Goal: Transaction & Acquisition: Purchase product/service

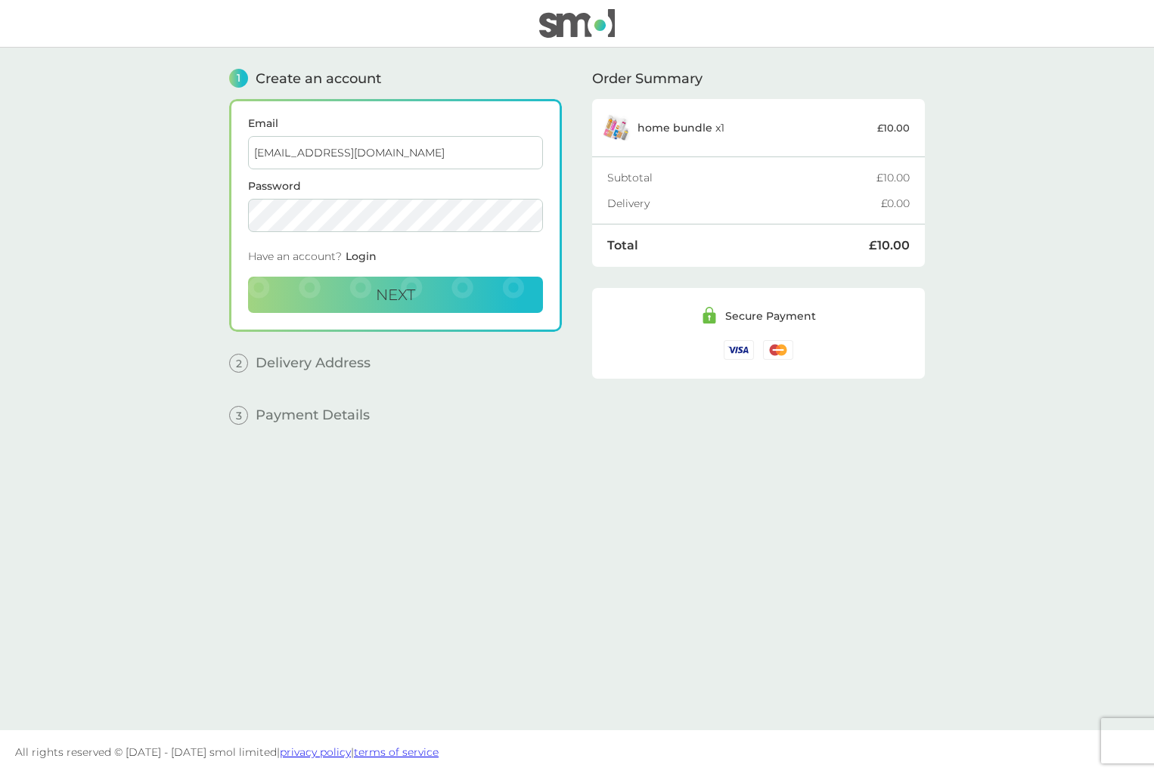
type input "[EMAIL_ADDRESS][DOMAIN_NAME]"
click at [364, 282] on button "Next" at bounding box center [395, 295] width 295 height 36
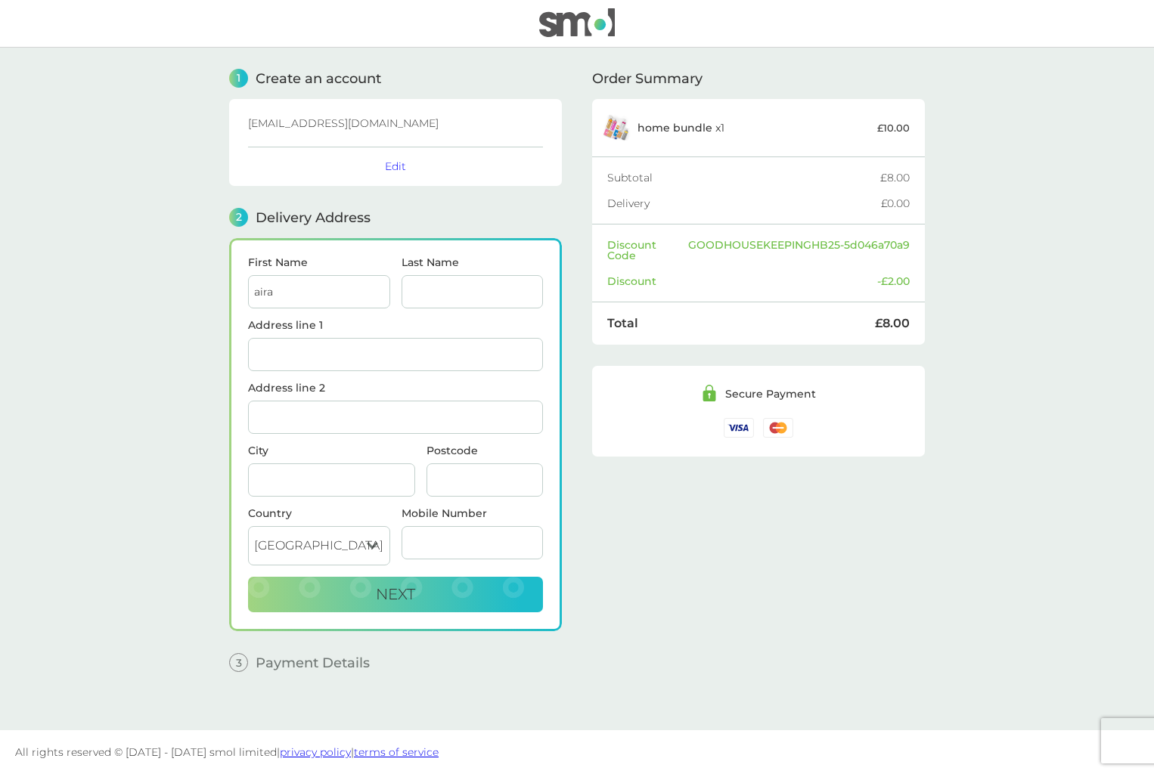
type input "aira"
type input "mahandru"
type input "a"
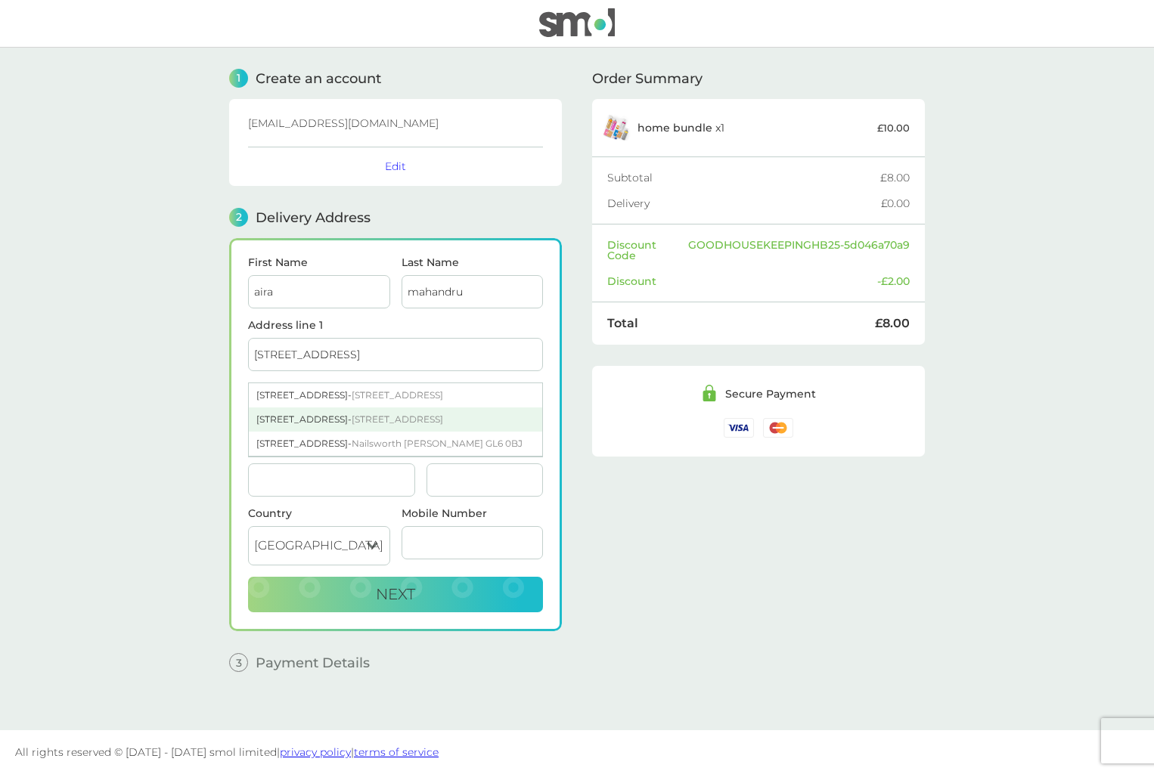
click at [352, 420] on span "Chilmington Green Ashford TN23 8AA" at bounding box center [397, 419] width 91 height 11
type input "[STREET_ADDRESS]"
type input "Ashford"
type input "TN23 8AA"
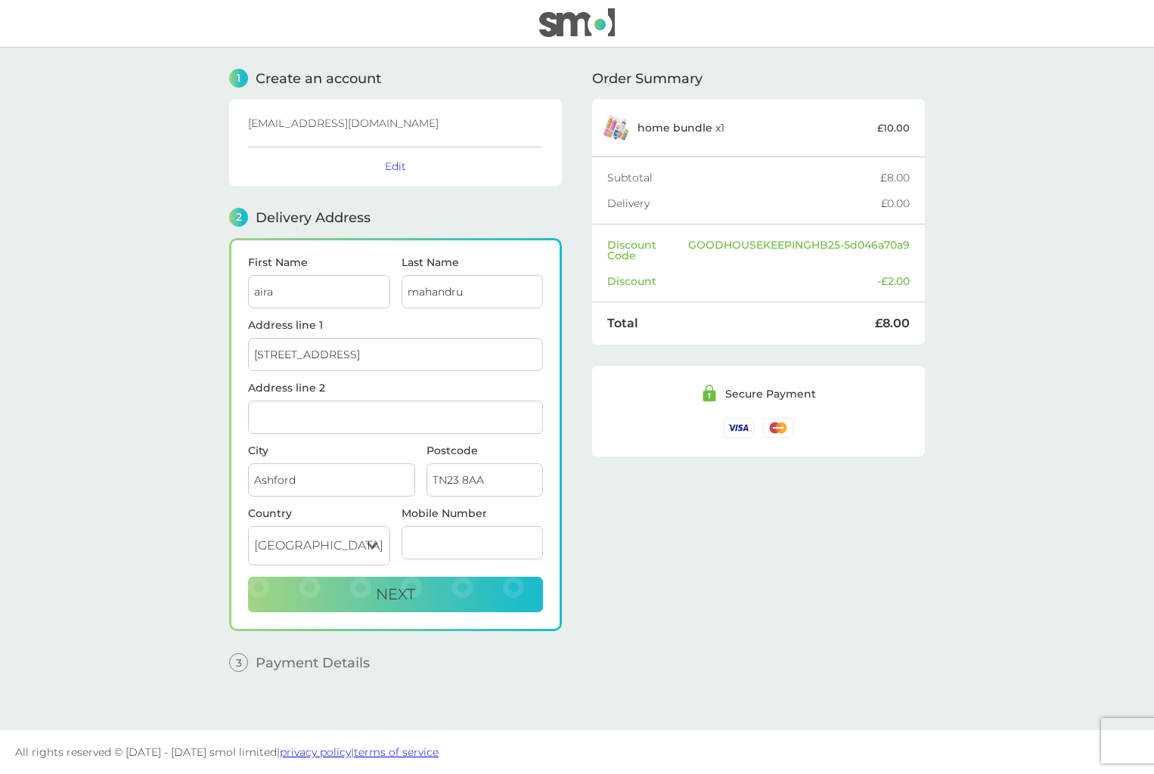
drag, startPoint x: 422, startPoint y: 606, endPoint x: 526, endPoint y: 624, distance: 105.8
click at [422, 606] on button "Next" at bounding box center [395, 595] width 295 height 36
type input "07855633838"
click at [356, 589] on button "Next" at bounding box center [395, 595] width 295 height 36
checkbox input "true"
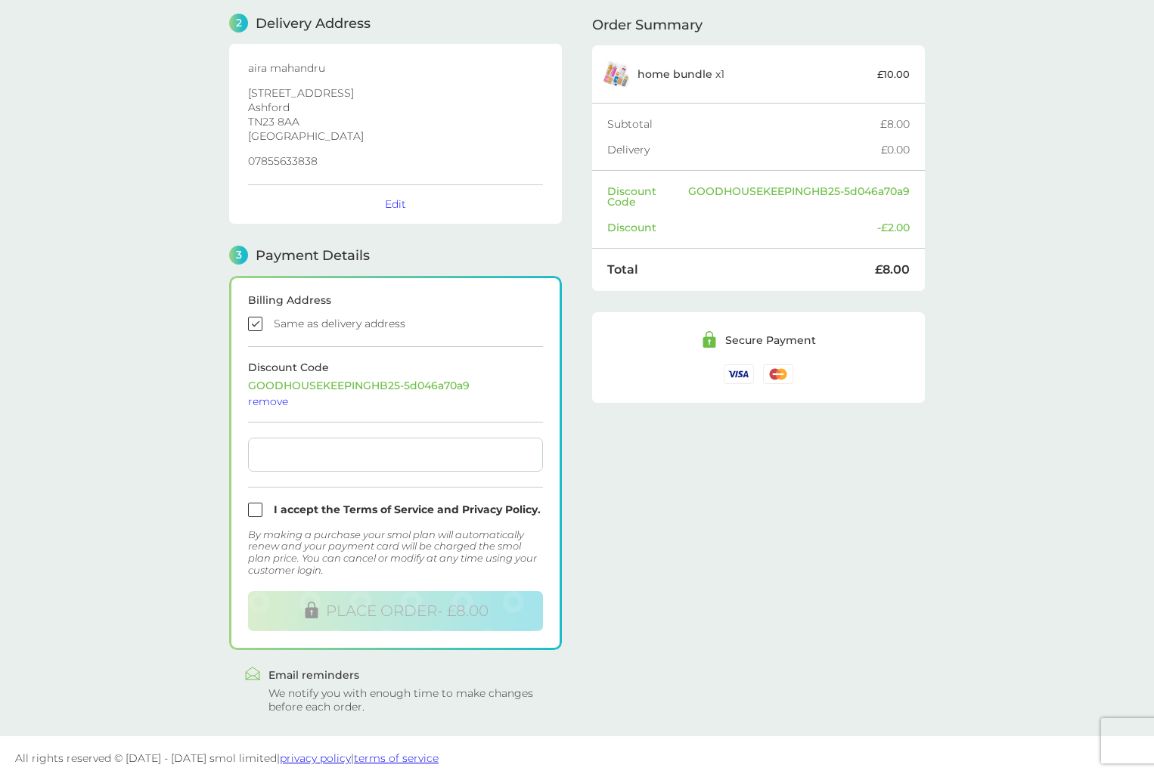
scroll to position [198, 0]
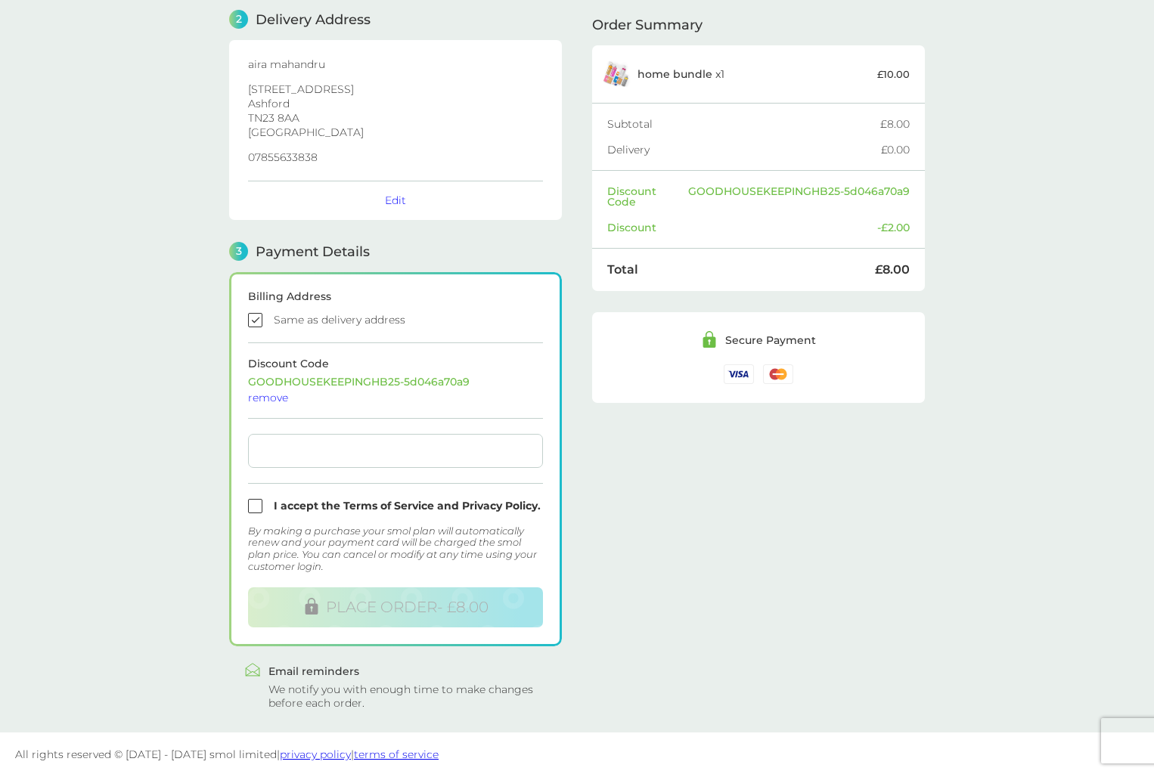
drag, startPoint x: 257, startPoint y: 506, endPoint x: 268, endPoint y: 504, distance: 10.7
click at [261, 505] on input "checkbox" at bounding box center [395, 506] width 295 height 14
checkbox input "true"
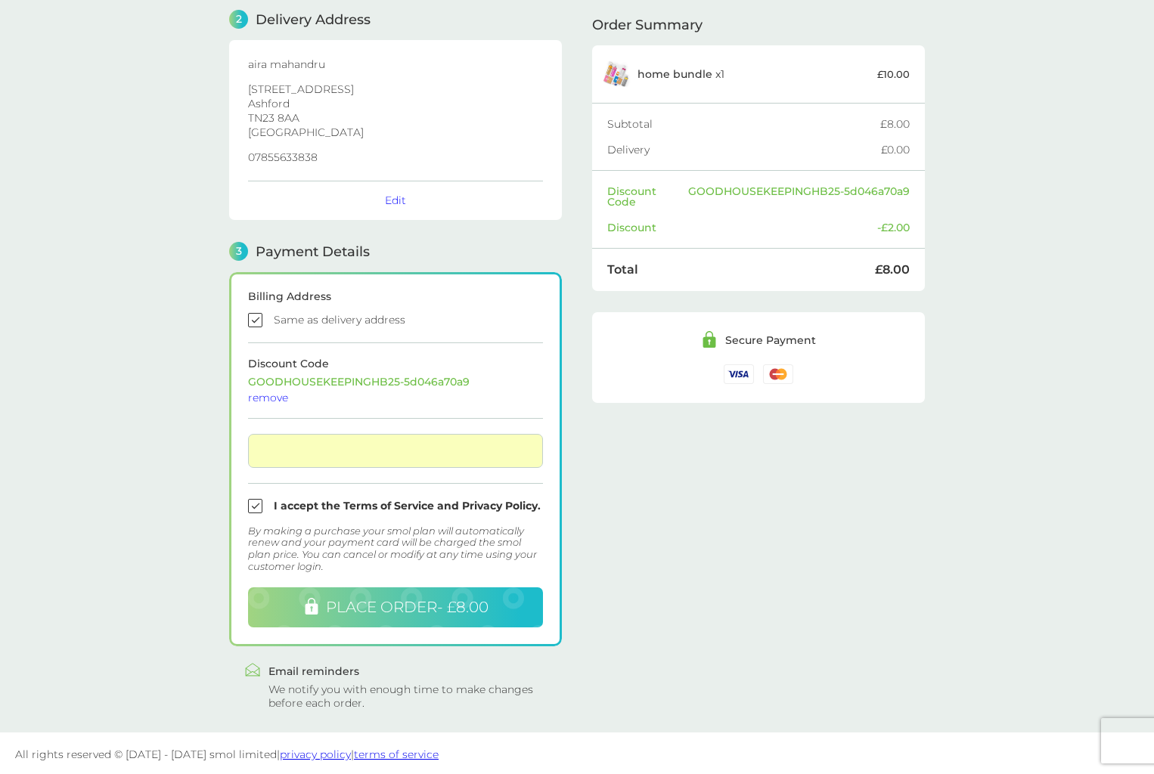
click at [431, 616] on button "PLACE ORDER - £8.00" at bounding box center [395, 607] width 295 height 40
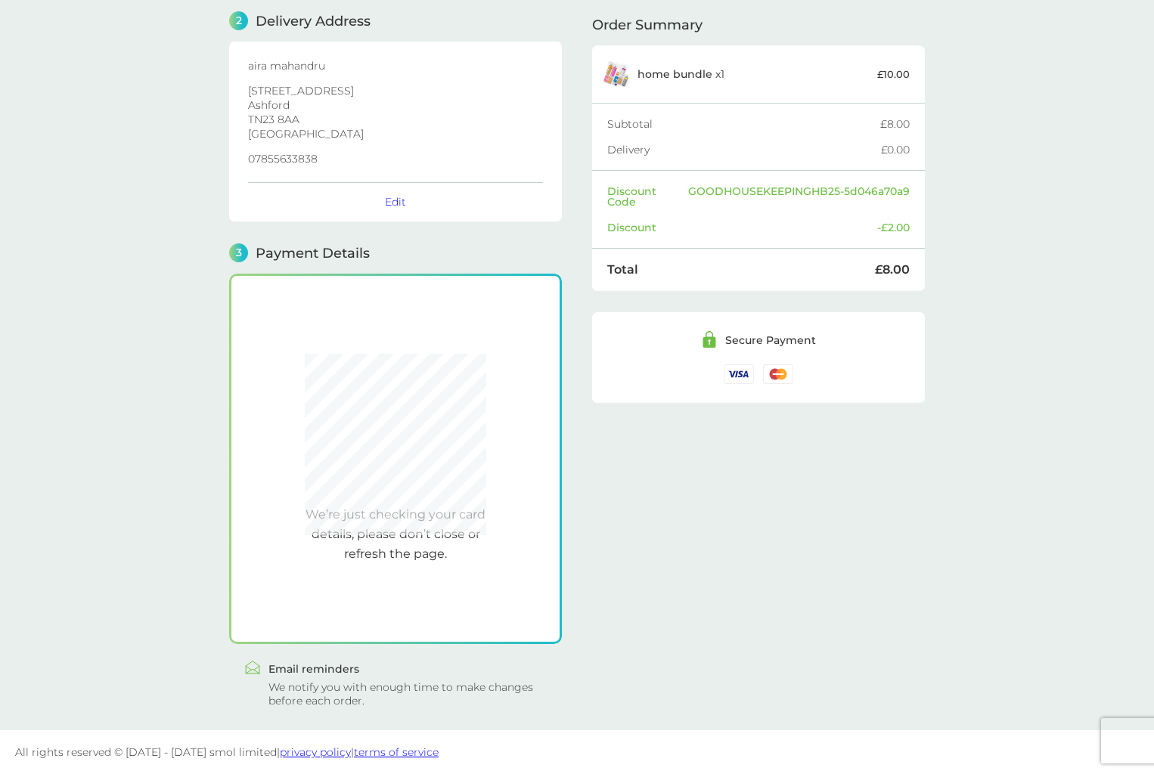
scroll to position [194, 0]
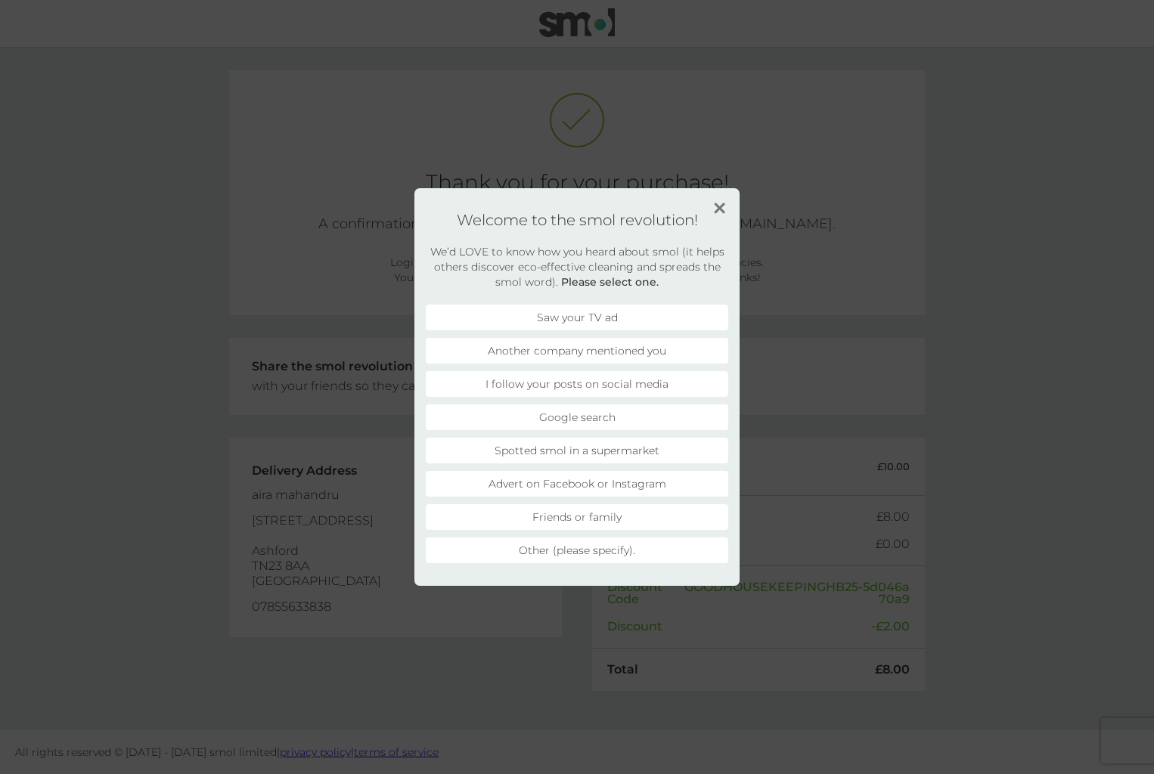
click at [615, 356] on li "Another company mentioned you" at bounding box center [577, 351] width 302 height 26
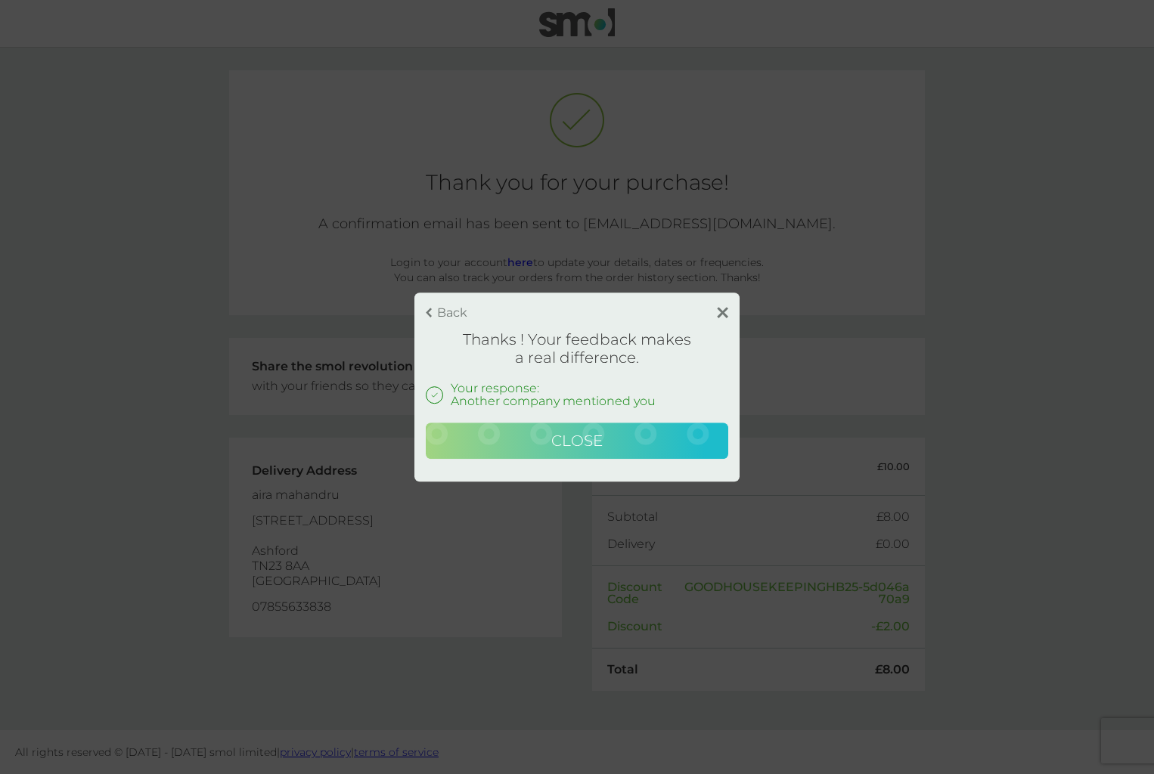
click at [646, 436] on button "Close" at bounding box center [577, 441] width 302 height 36
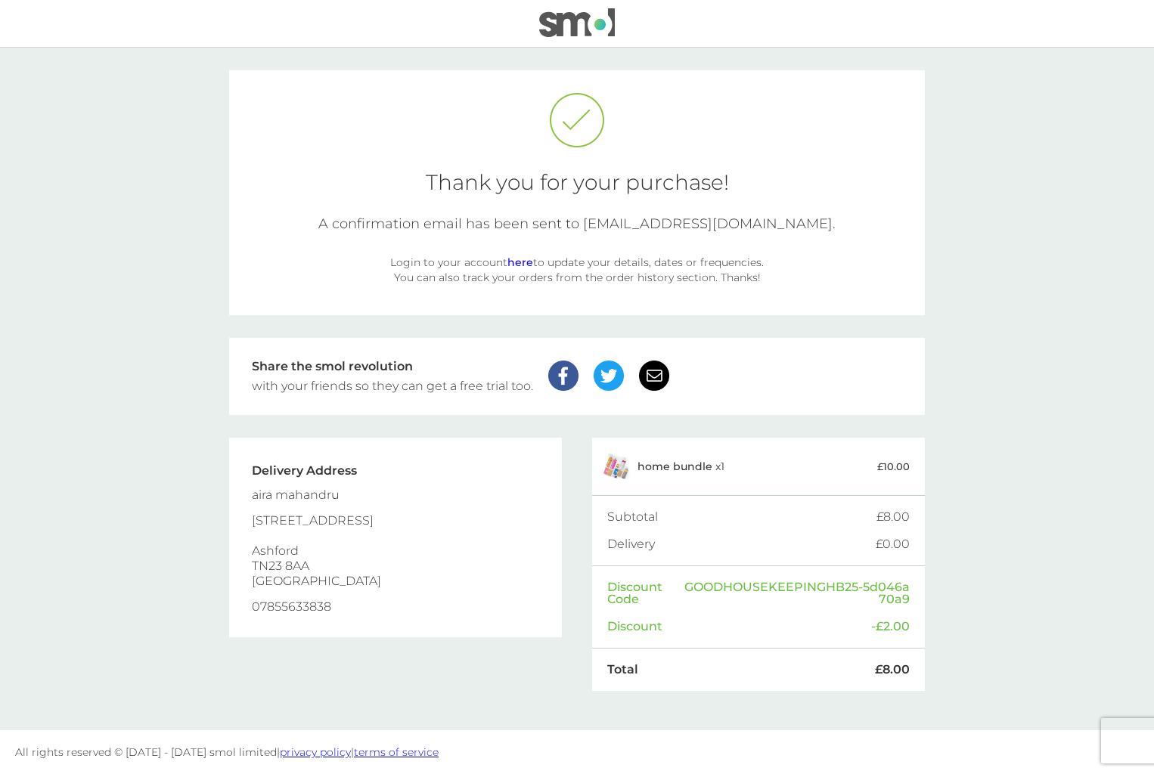
click at [531, 260] on link "here" at bounding box center [520, 263] width 26 height 14
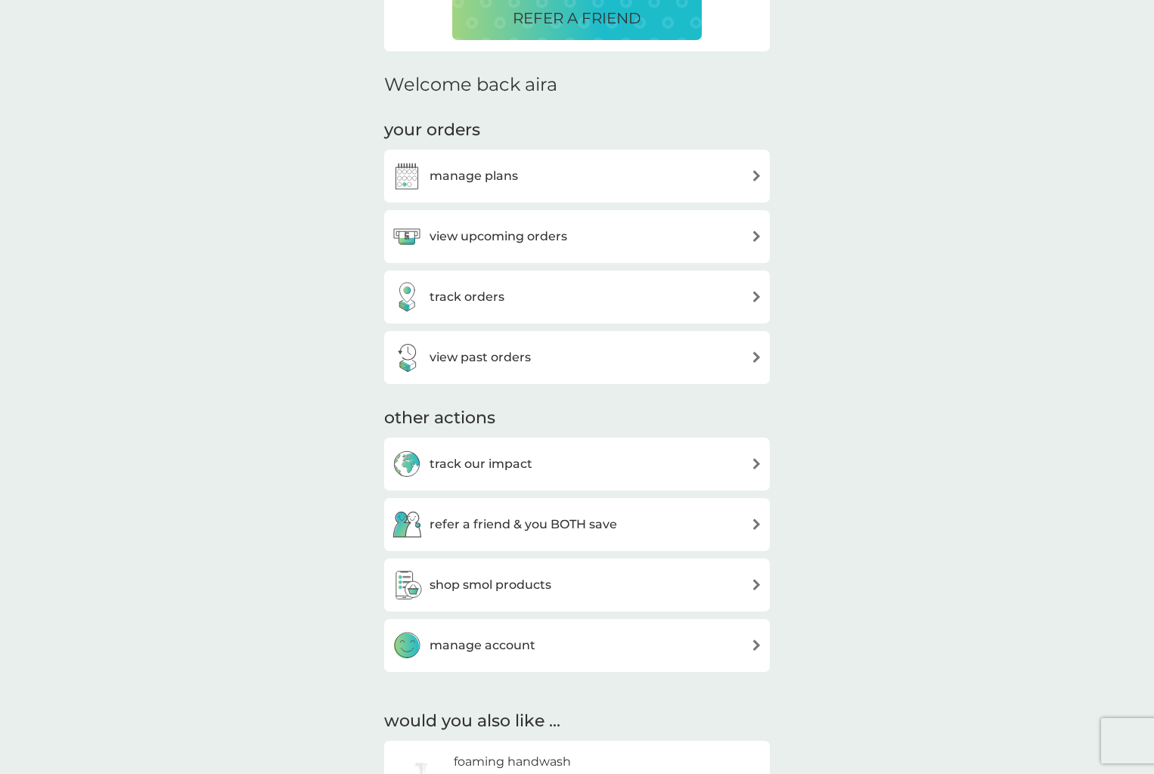
scroll to position [394, 0]
click at [550, 169] on div "manage plans" at bounding box center [577, 175] width 370 height 30
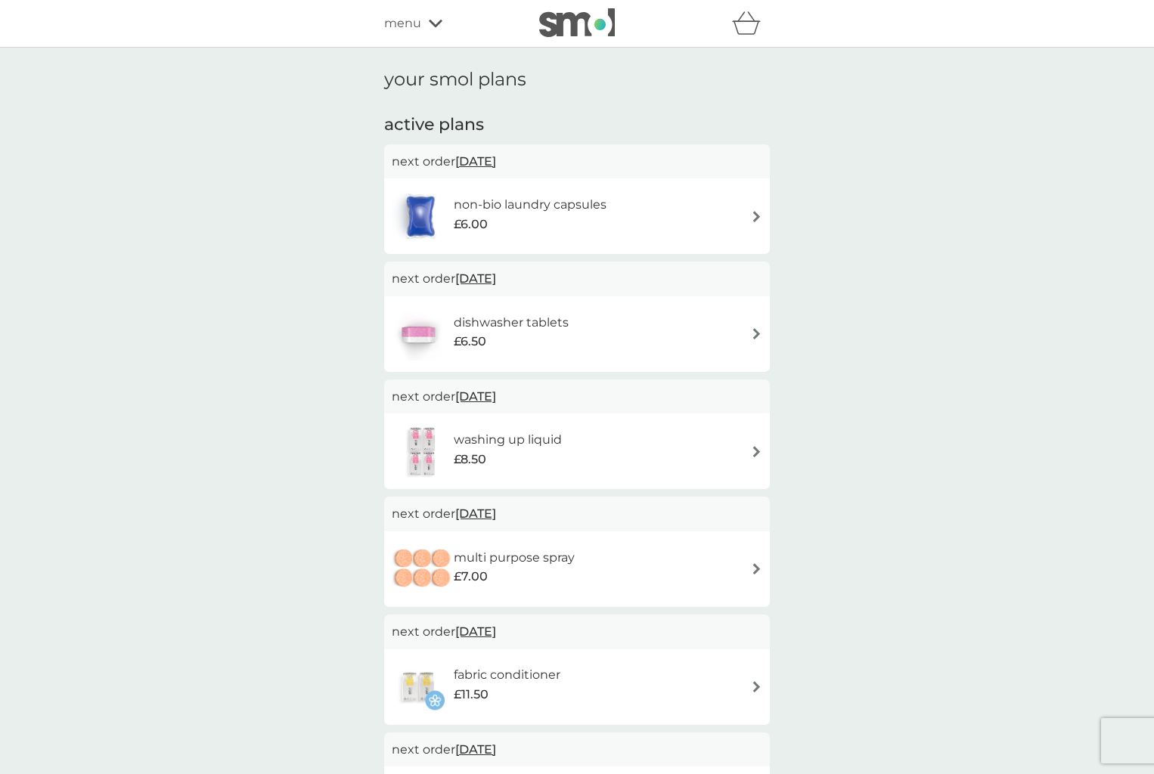
click at [716, 208] on div "non-bio laundry capsules £6.00" at bounding box center [577, 216] width 370 height 53
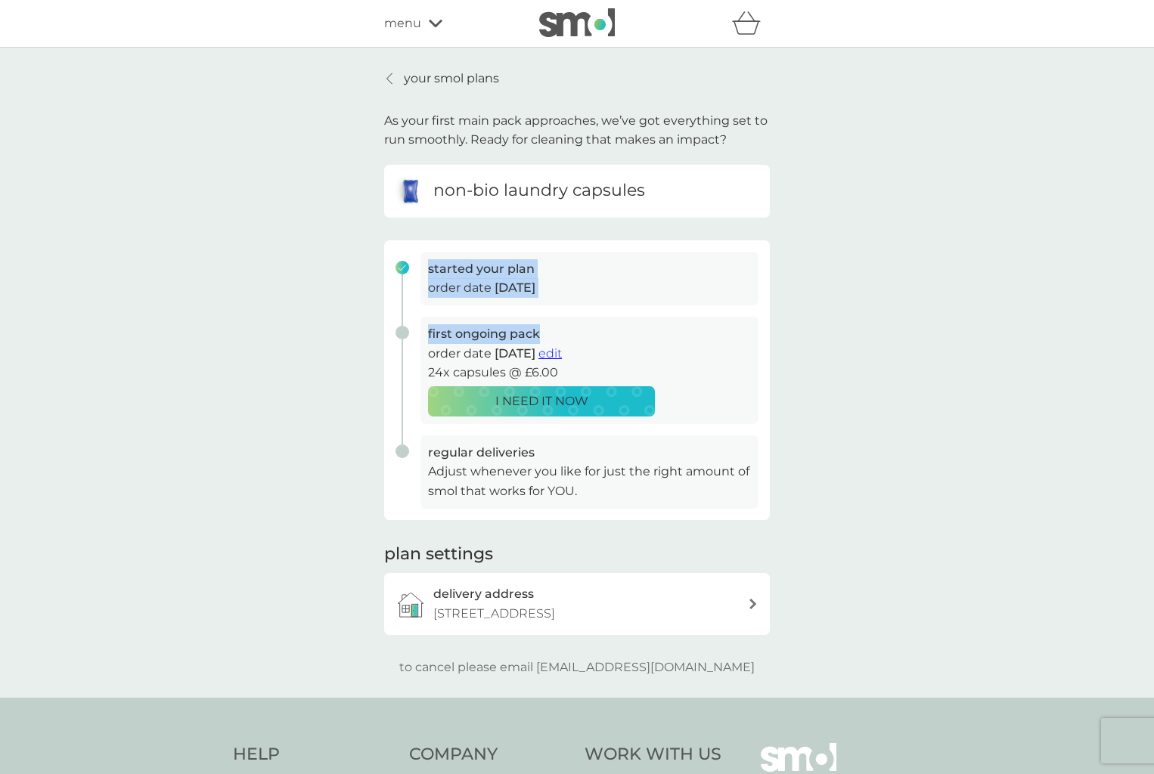
drag, startPoint x: 1144, startPoint y: 302, endPoint x: 1091, endPoint y: 308, distance: 53.4
click at [939, 327] on div "your smol plans As your first main pack approaches, we’ve got everything set to…" at bounding box center [577, 373] width 1154 height 650
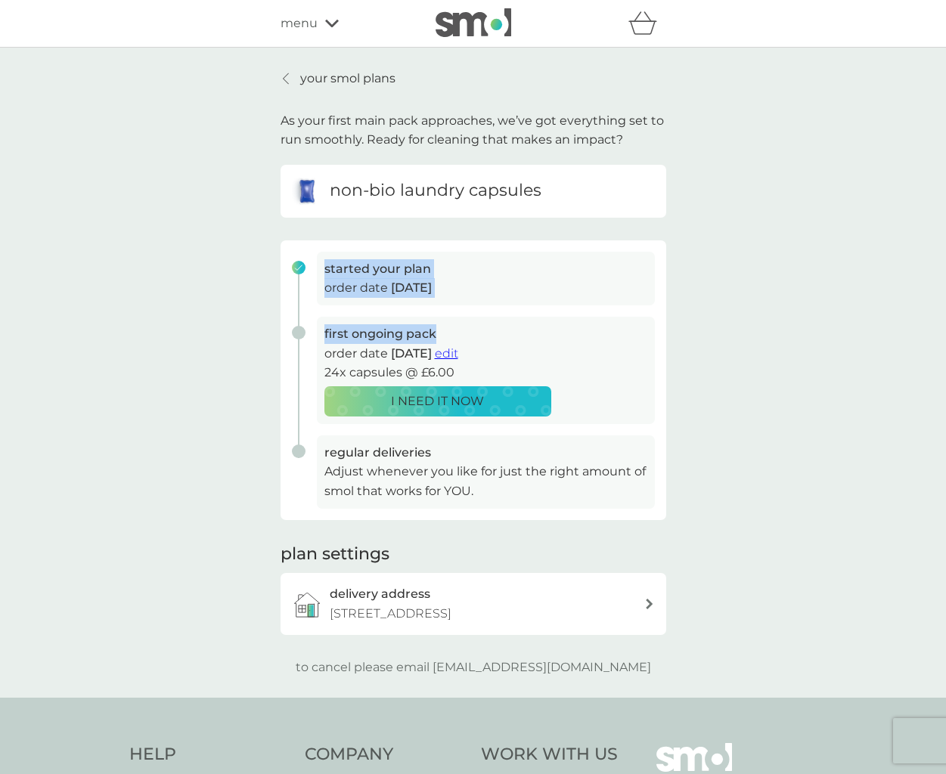
click at [458, 348] on span "edit" at bounding box center [446, 353] width 23 height 14
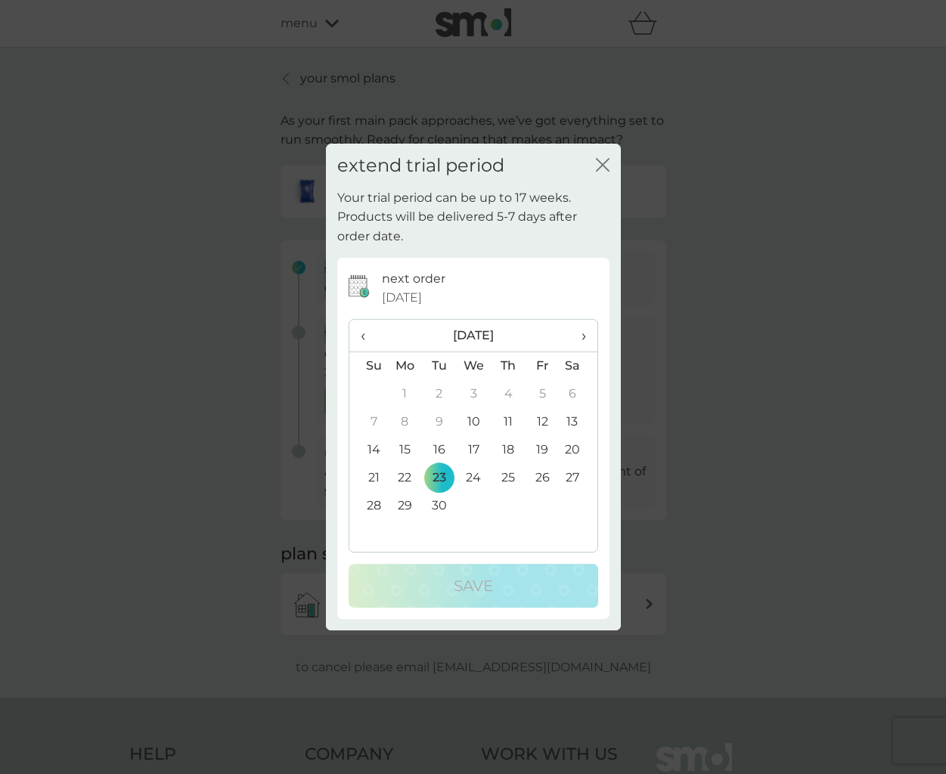
click at [608, 161] on icon "close" at bounding box center [606, 165] width 6 height 12
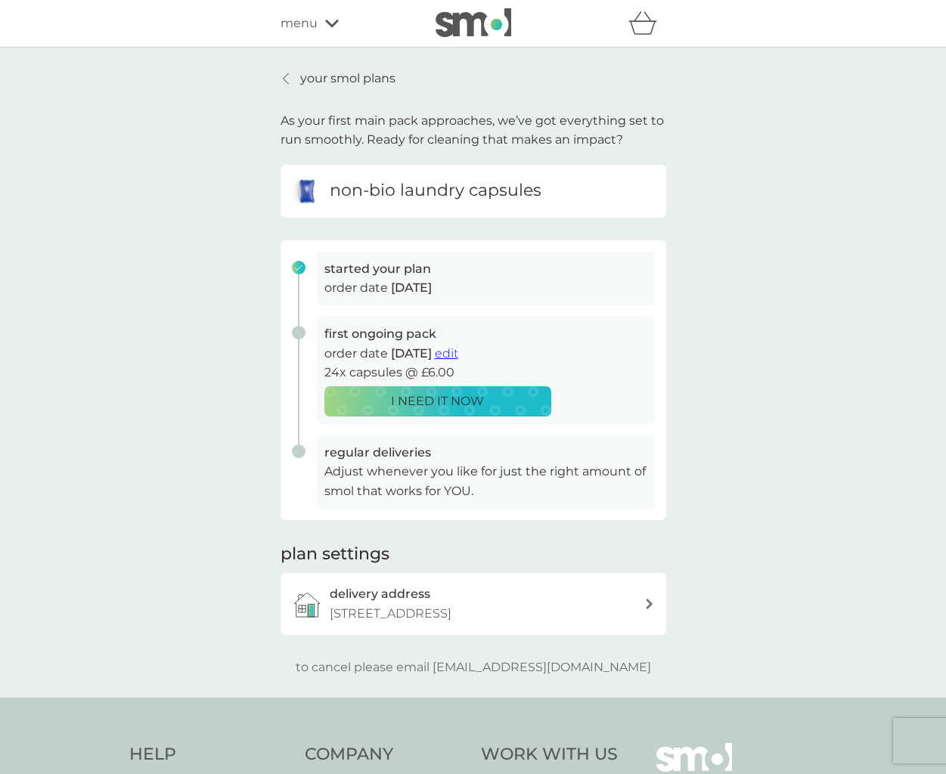
drag, startPoint x: 465, startPoint y: 680, endPoint x: 618, endPoint y: 680, distance: 153.5
click at [618, 677] on div "to cancel please email [EMAIL_ADDRESS][DOMAIN_NAME]" at bounding box center [474, 668] width 386 height 20
copy p "[EMAIL_ADDRESS][DOMAIN_NAME]"
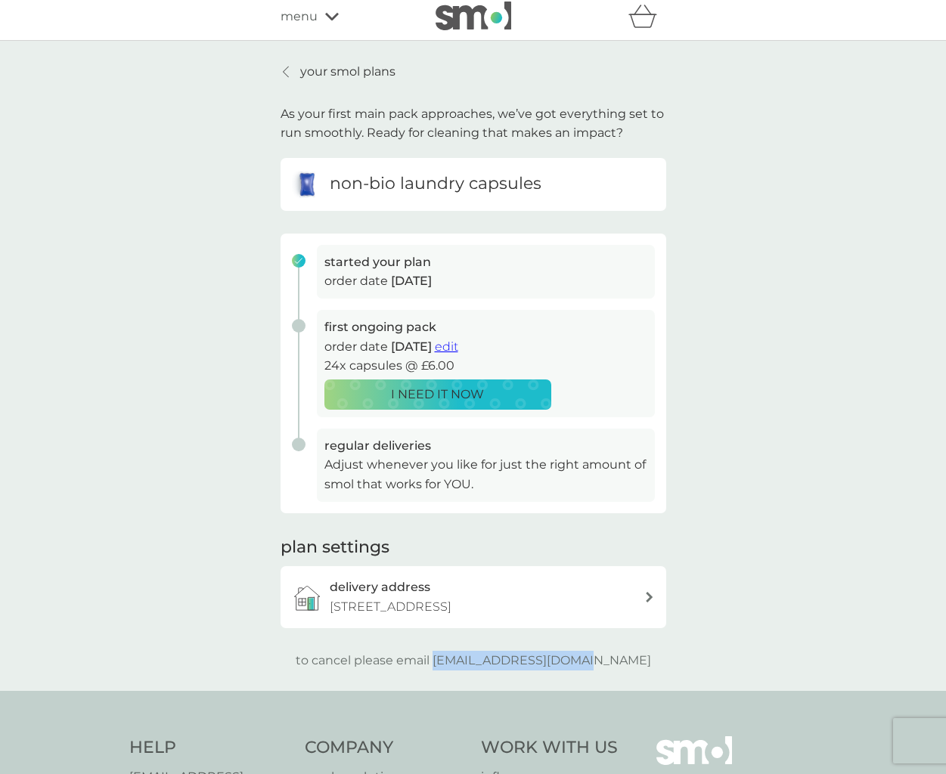
scroll to position [11, 0]
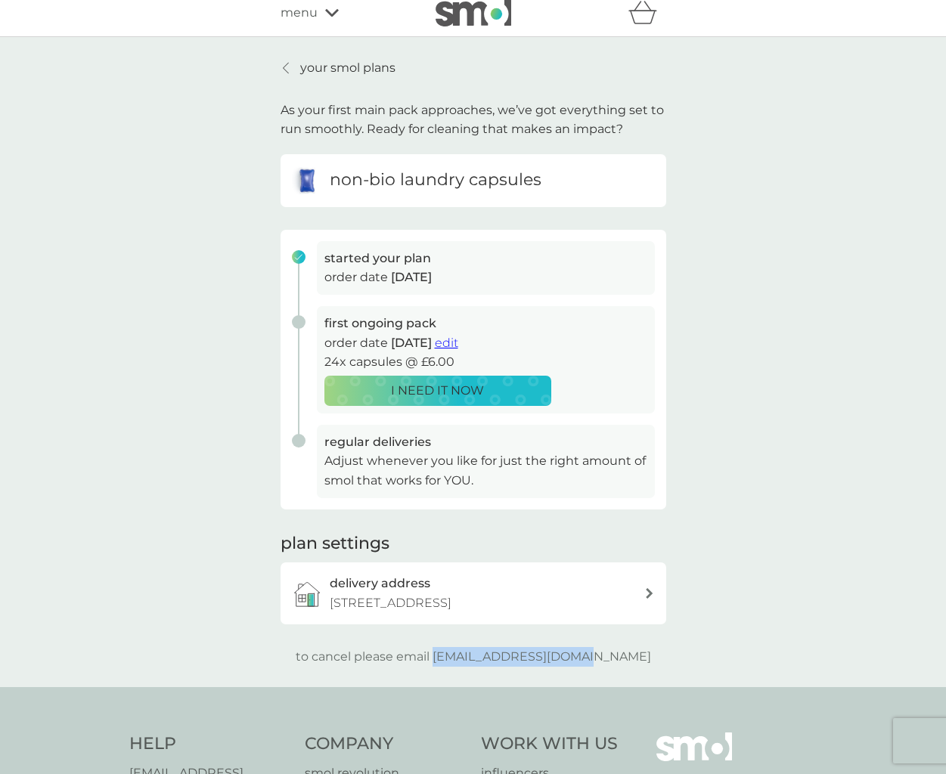
click at [311, 74] on p "your smol plans" at bounding box center [347, 68] width 95 height 20
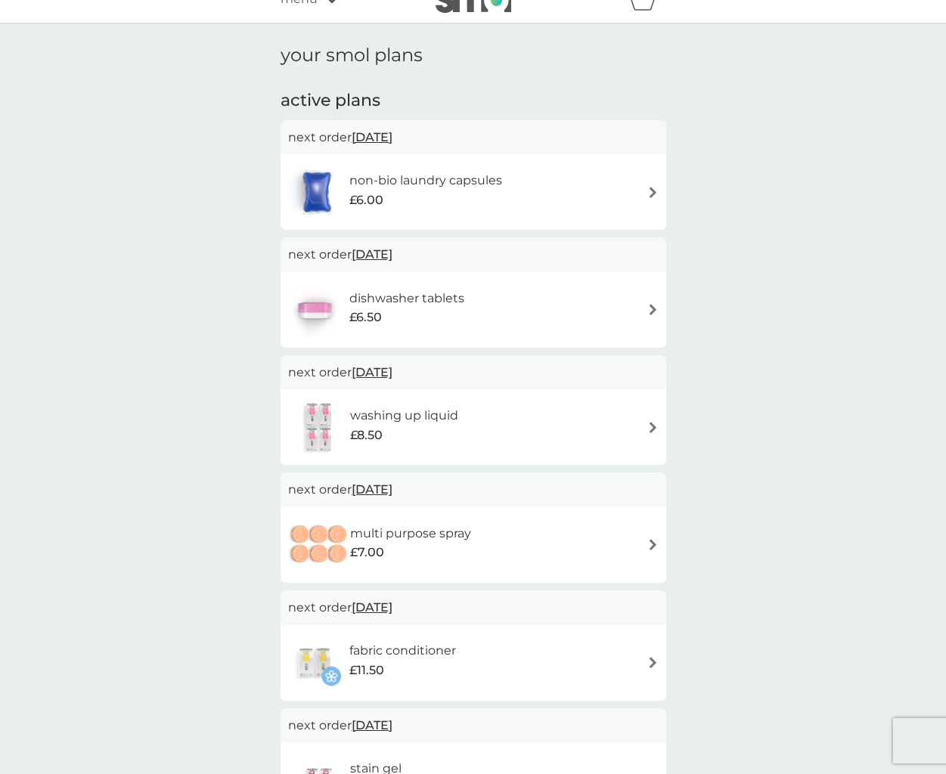
scroll to position [25, 0]
click at [443, 302] on h6 "dishwasher tablets" at bounding box center [406, 298] width 115 height 20
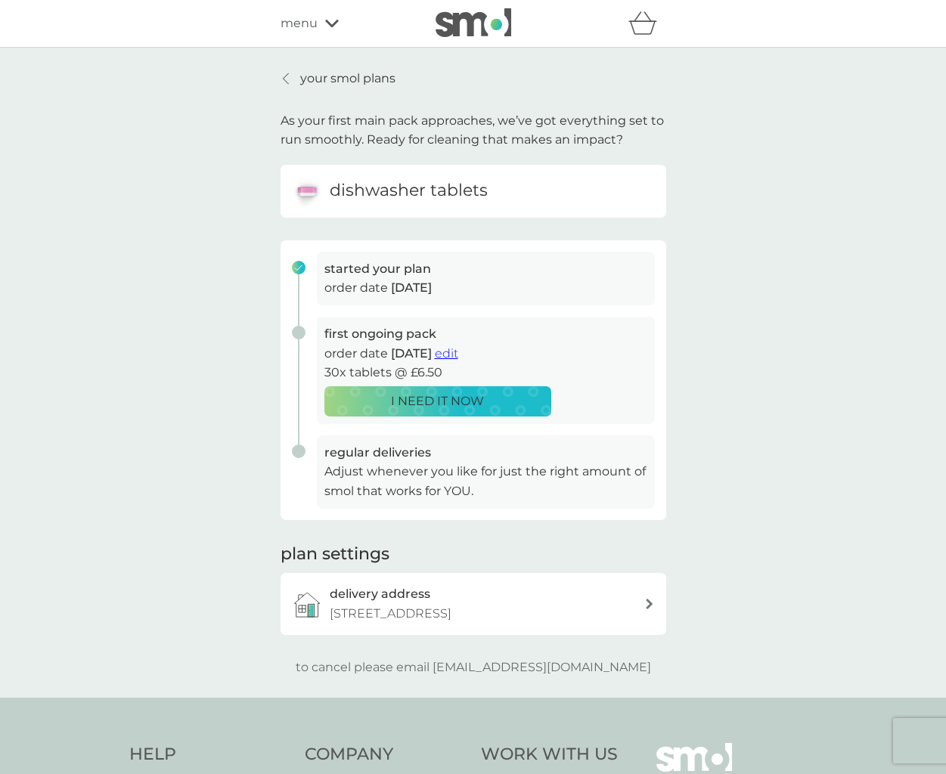
click at [293, 75] on link "your smol plans" at bounding box center [338, 79] width 115 height 20
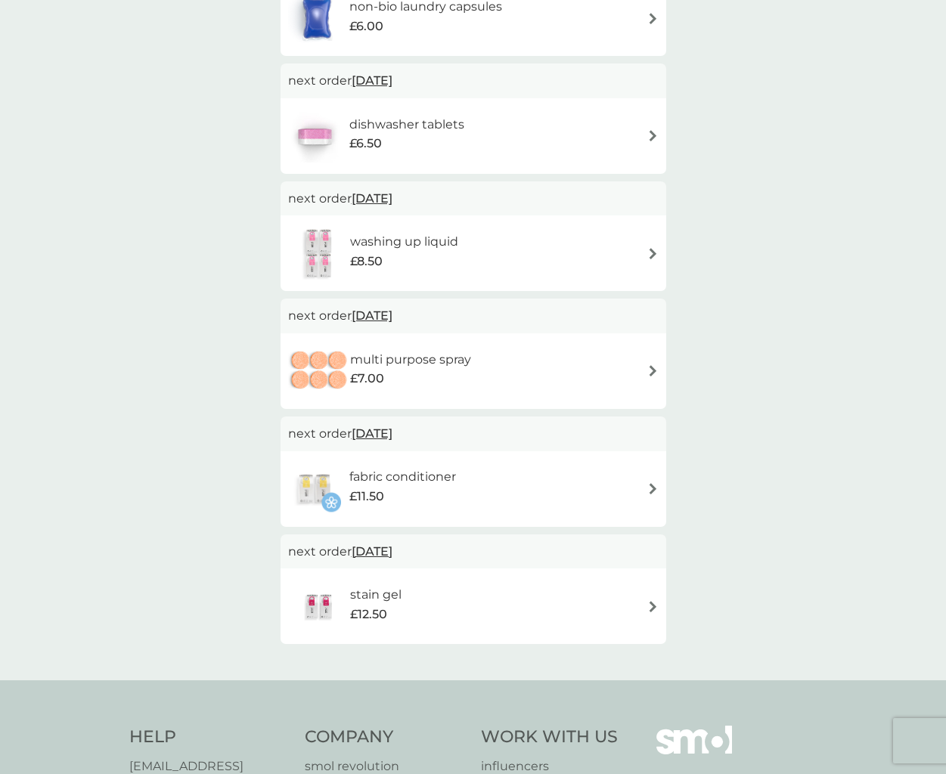
scroll to position [200, 0]
click at [435, 379] on div "£7.00" at bounding box center [410, 377] width 121 height 20
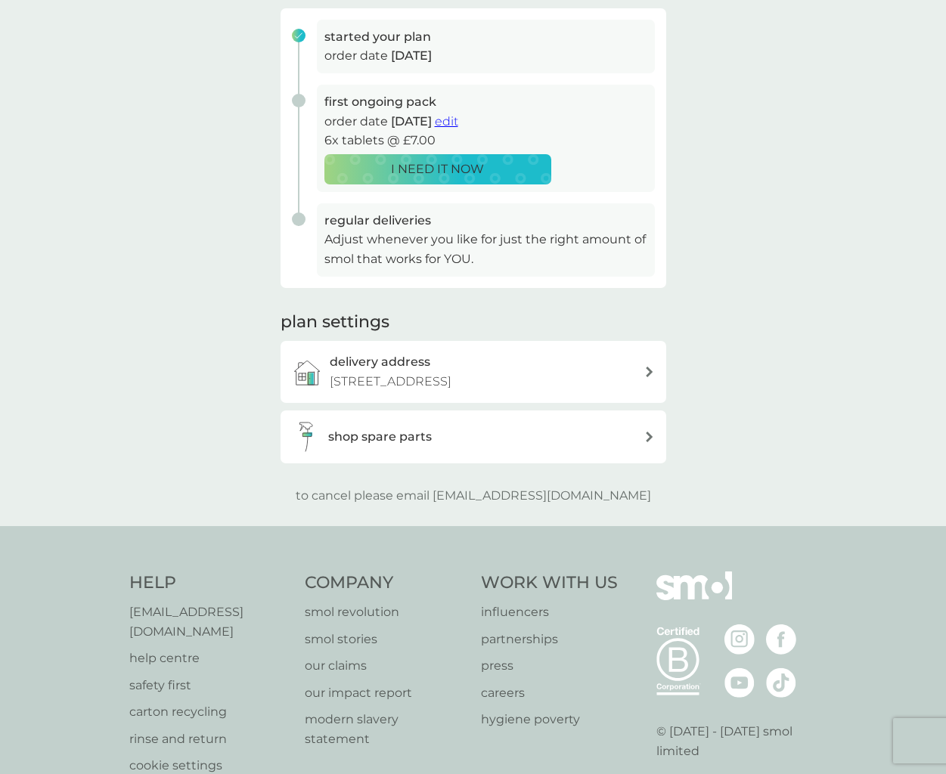
scroll to position [242, 0]
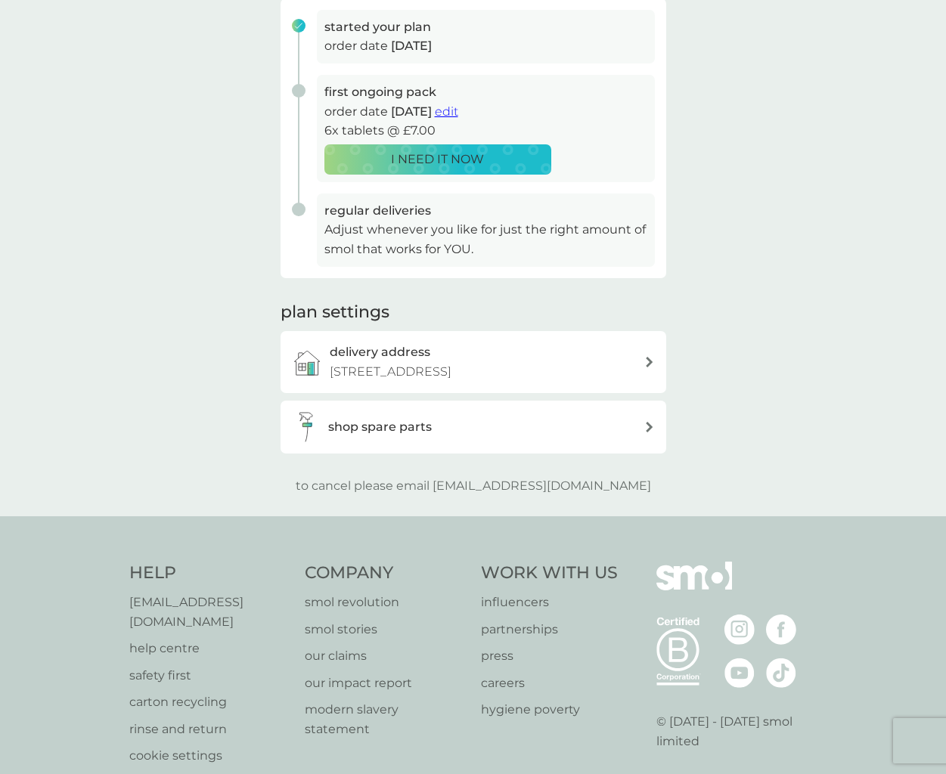
click at [439, 442] on div "shop spare parts" at bounding box center [468, 427] width 352 height 30
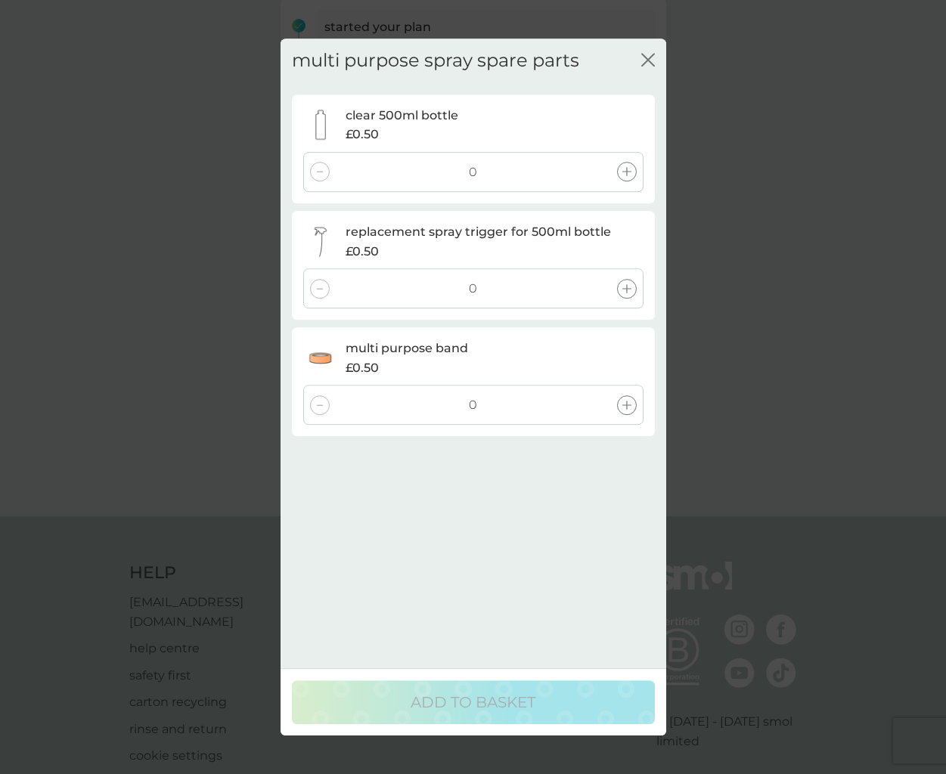
click at [651, 55] on icon "close" at bounding box center [648, 60] width 14 height 14
